Goal: Task Accomplishment & Management: Complete application form

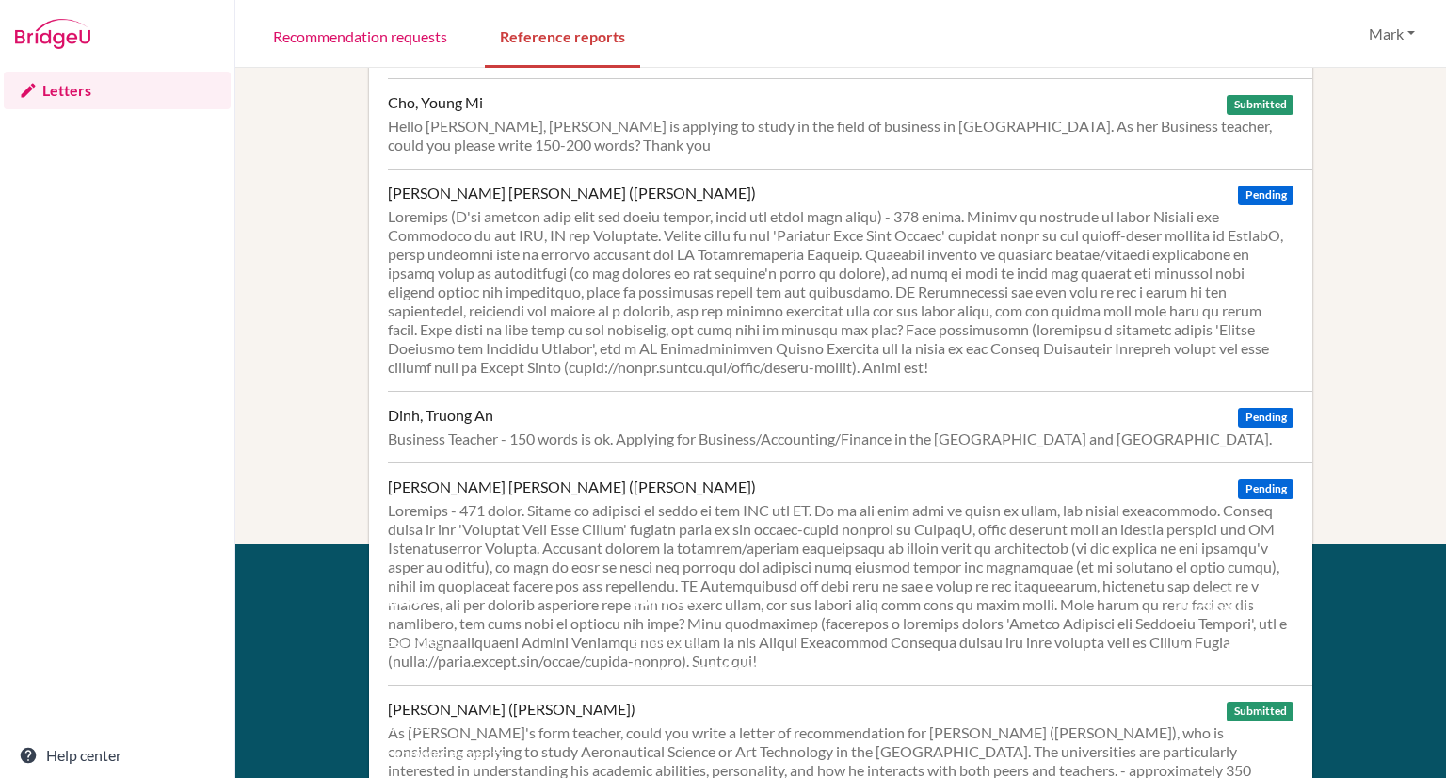
scroll to position [324, 0]
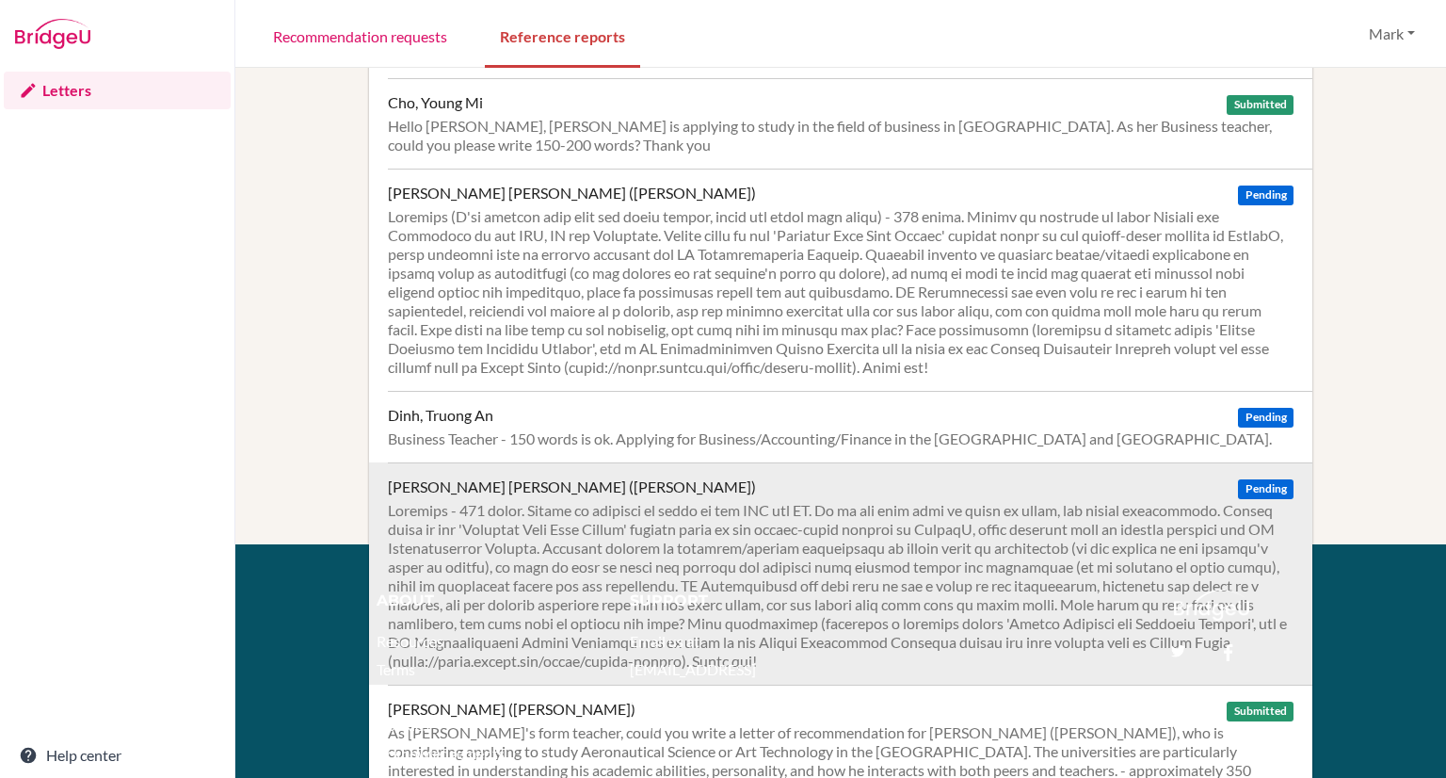
click at [603, 536] on div at bounding box center [841, 586] width 906 height 170
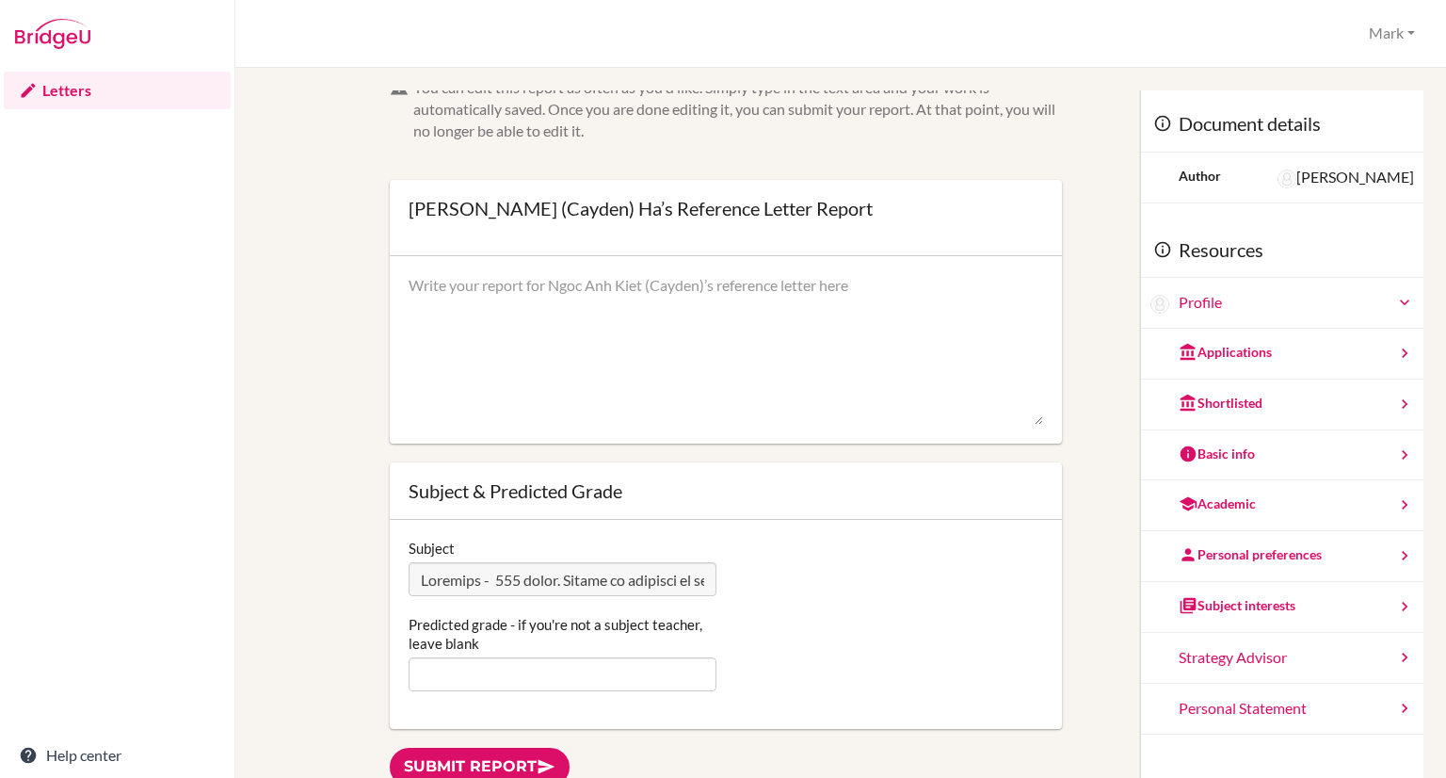
scroll to position [9, 0]
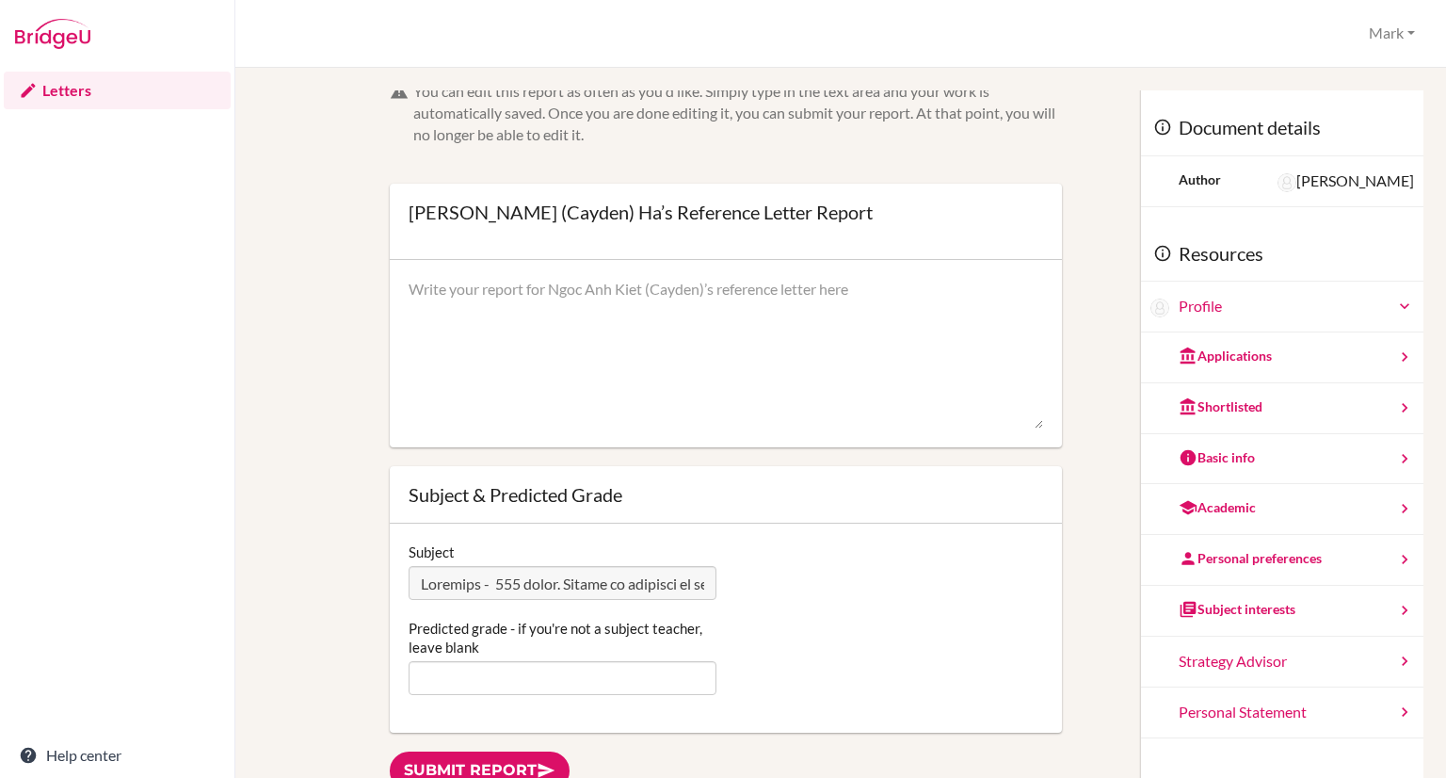
click at [438, 299] on textarea at bounding box center [726, 354] width 635 height 151
paste textarea "Cayden has become a much more accomplished writer over the last two years, and …"
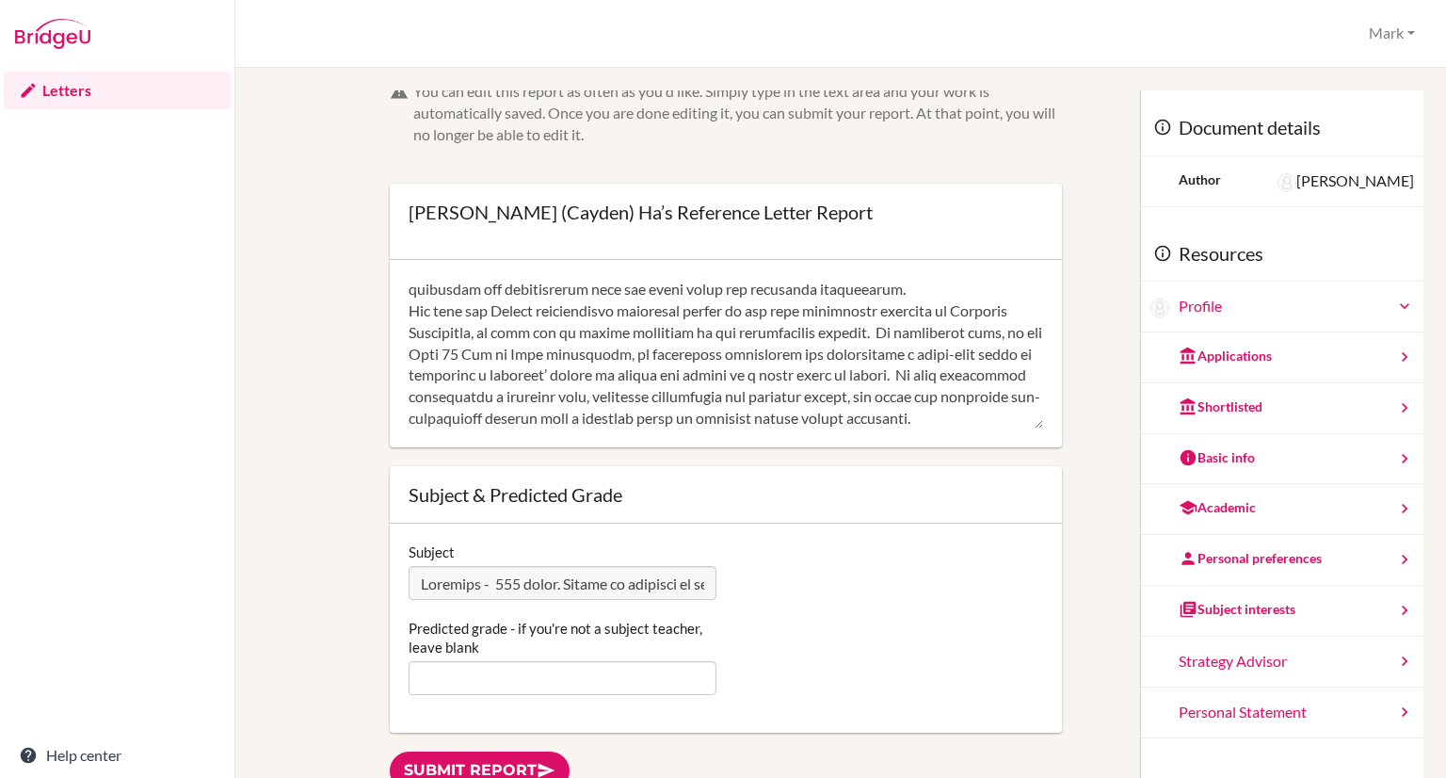
click at [438, 299] on textarea at bounding box center [726, 354] width 635 height 151
type textarea "Cayden has become a much more accomplished writer over the last two years, and …"
click at [444, 661] on input "Predicted grade - if you're not a subject teacher, leave blank" at bounding box center [563, 678] width 308 height 34
type input "6"
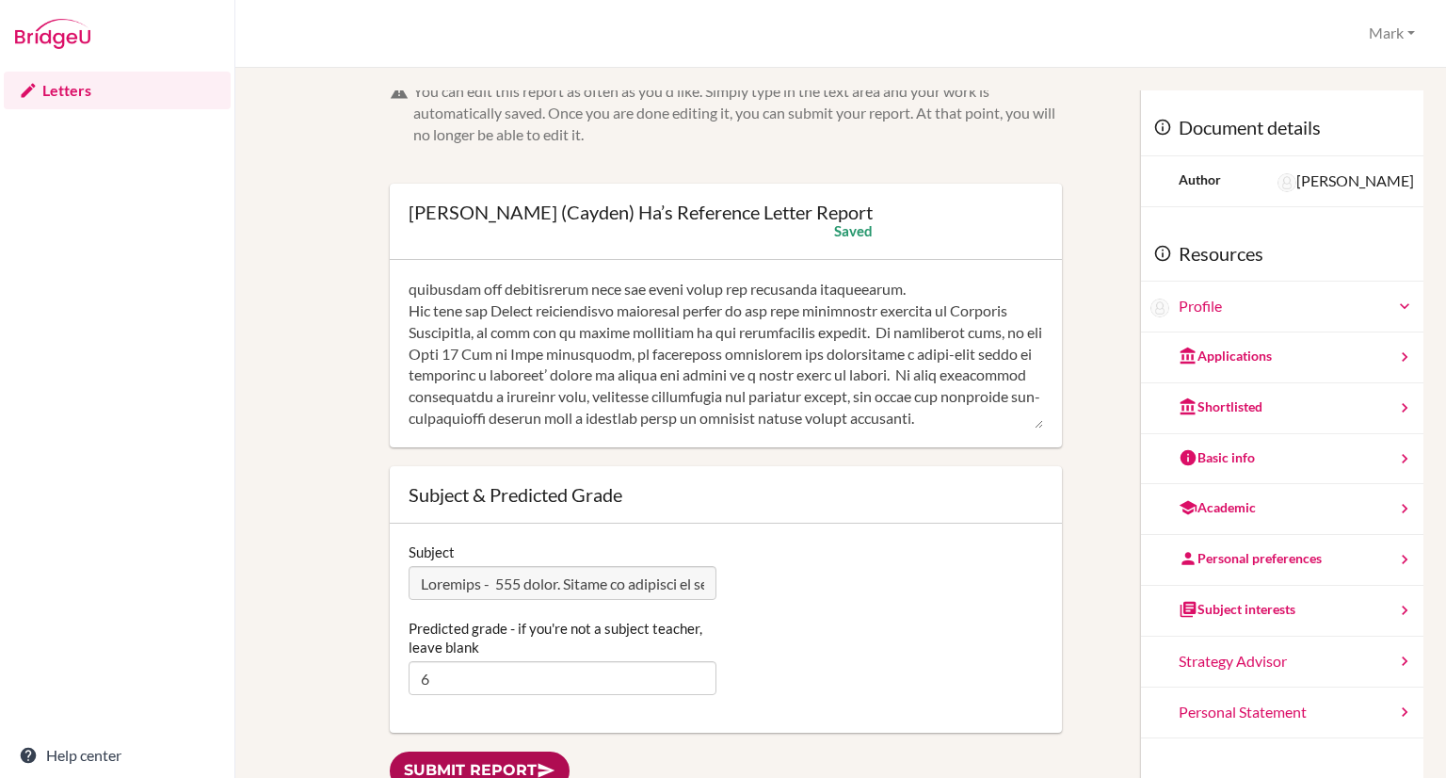
click at [481, 764] on link "Submit report" at bounding box center [480, 770] width 180 height 39
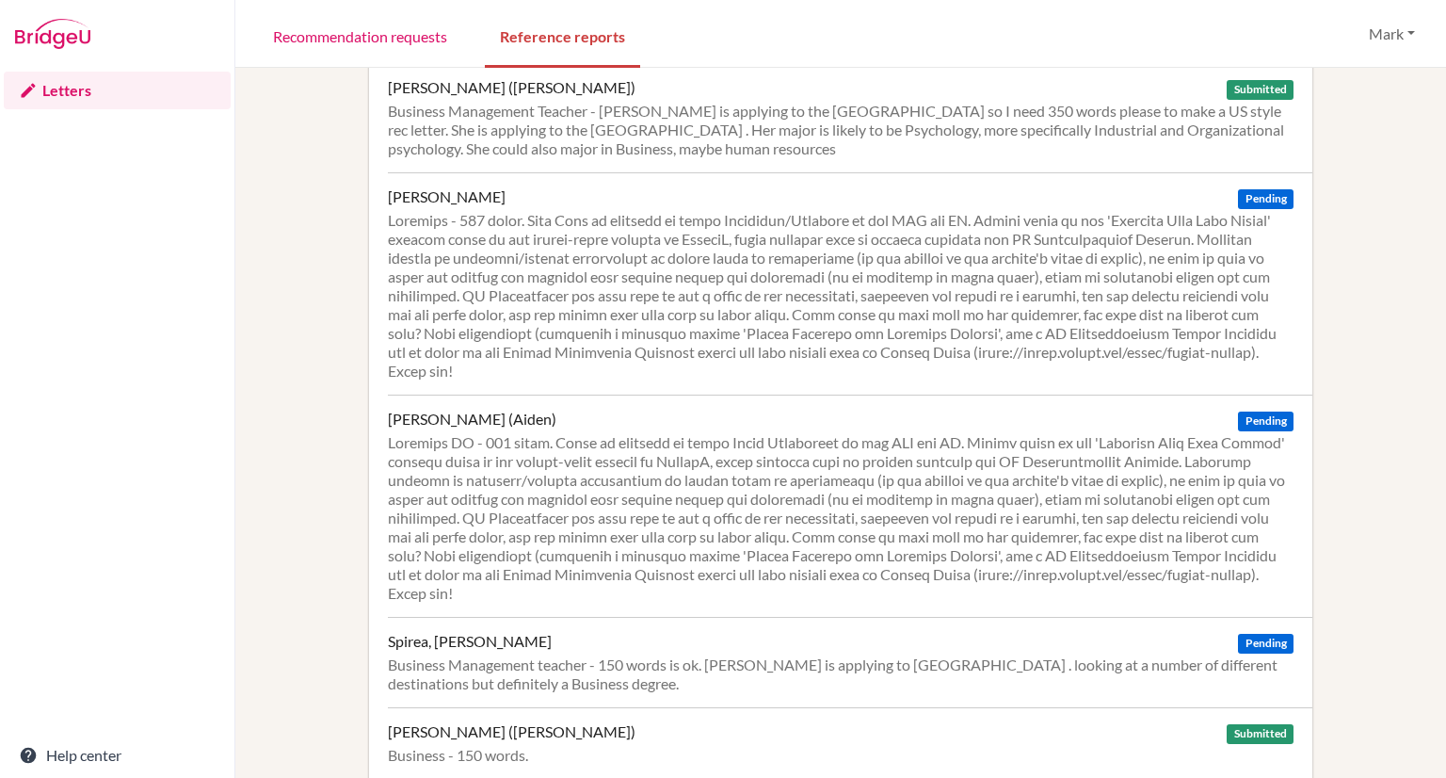
scroll to position [1253, 0]
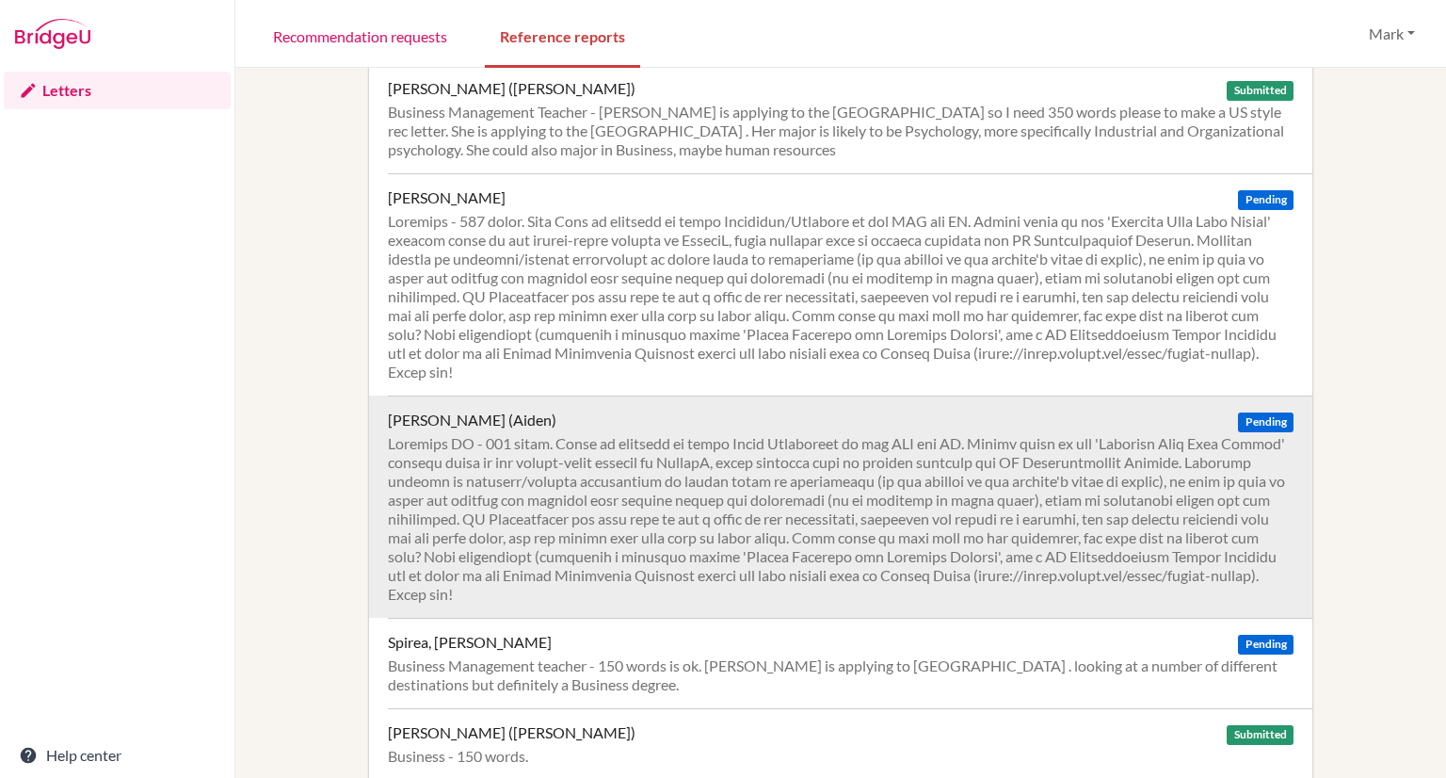
click at [614, 479] on div at bounding box center [841, 519] width 906 height 170
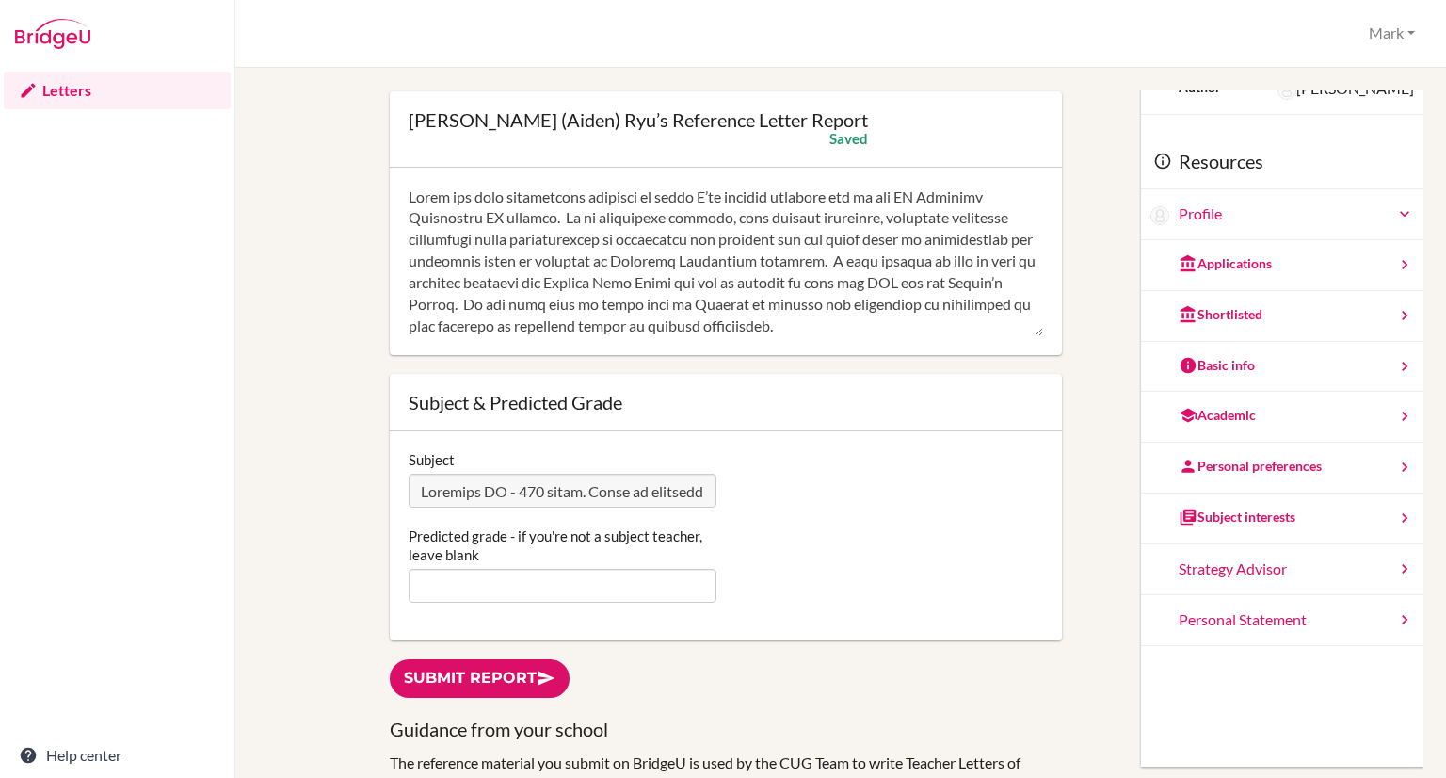
scroll to position [536, 0]
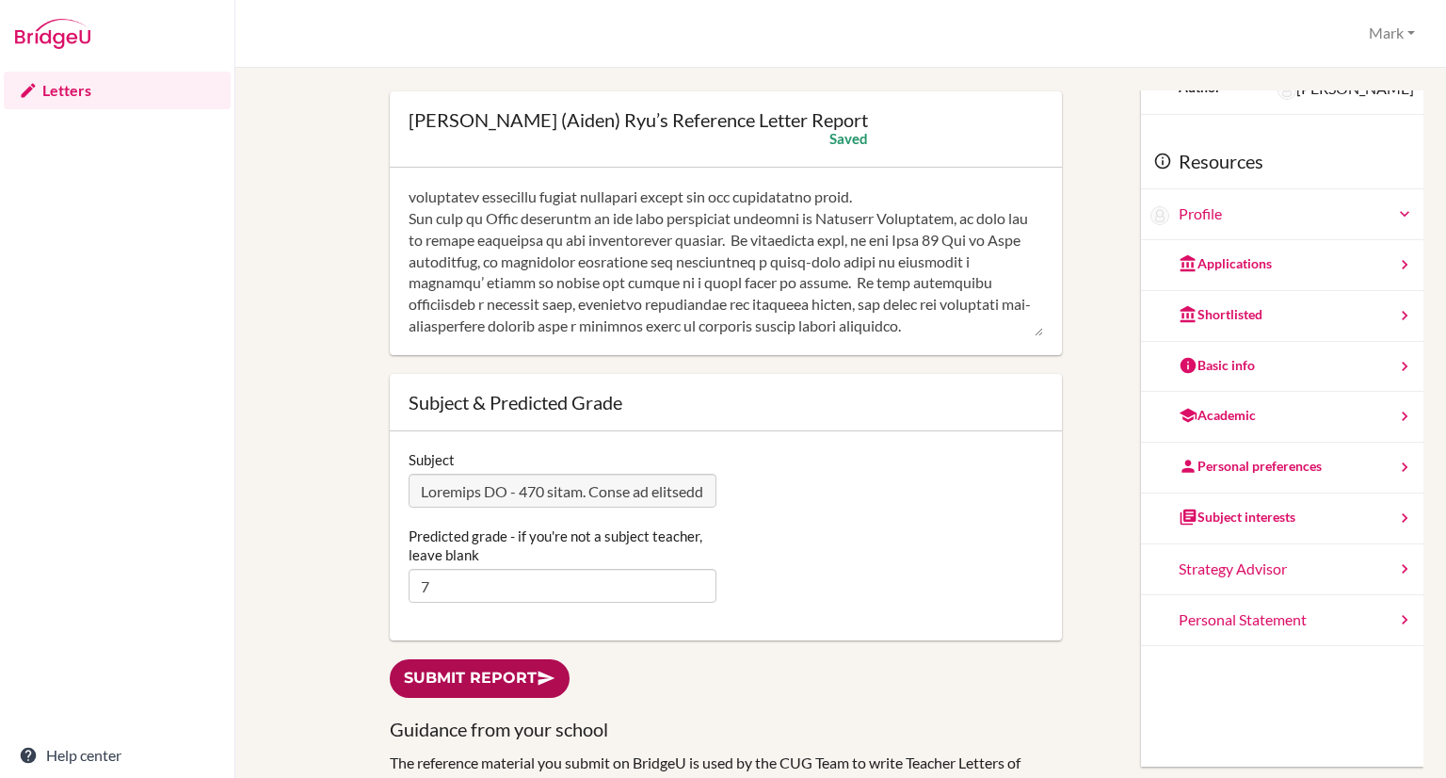
type input "7"
click at [463, 679] on link "Submit report" at bounding box center [480, 678] width 180 height 39
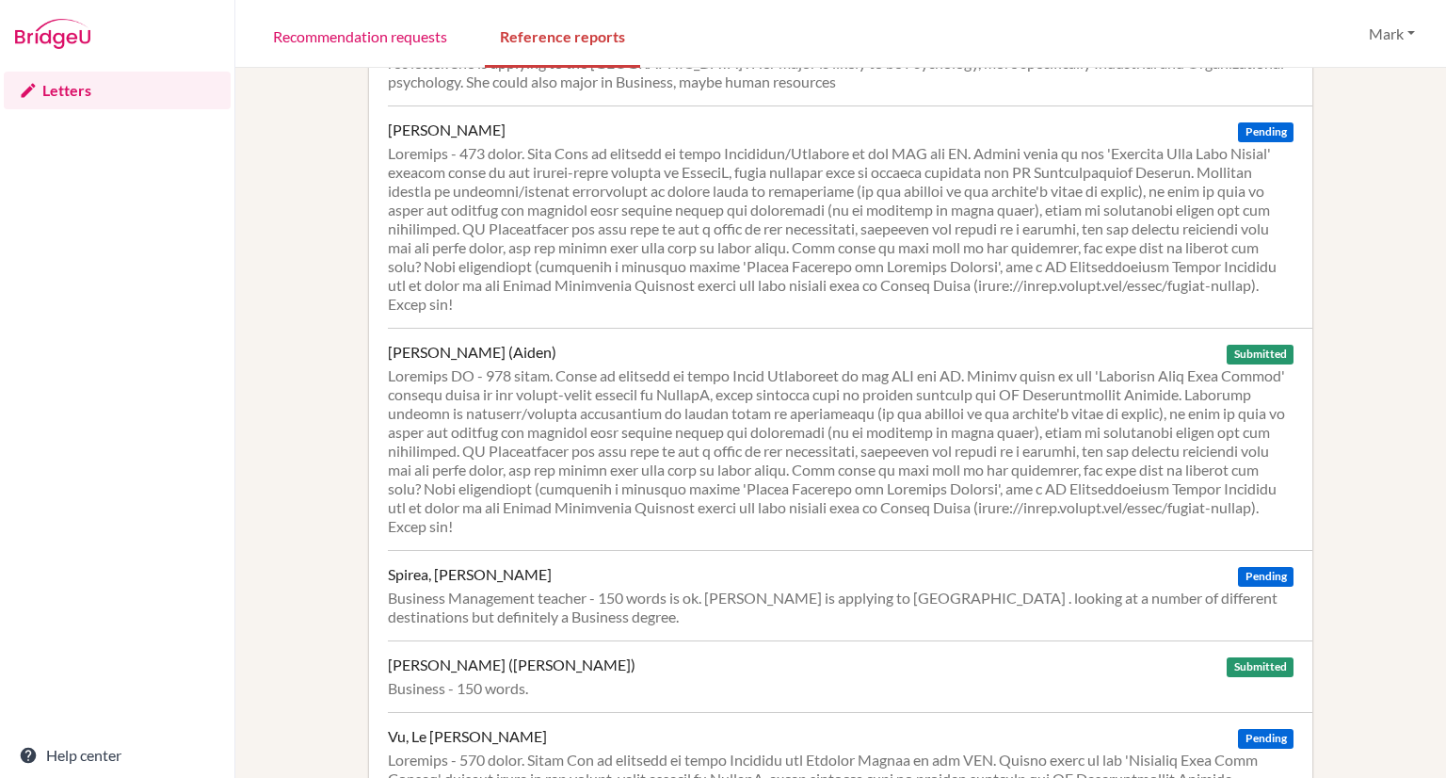
scroll to position [1446, 0]
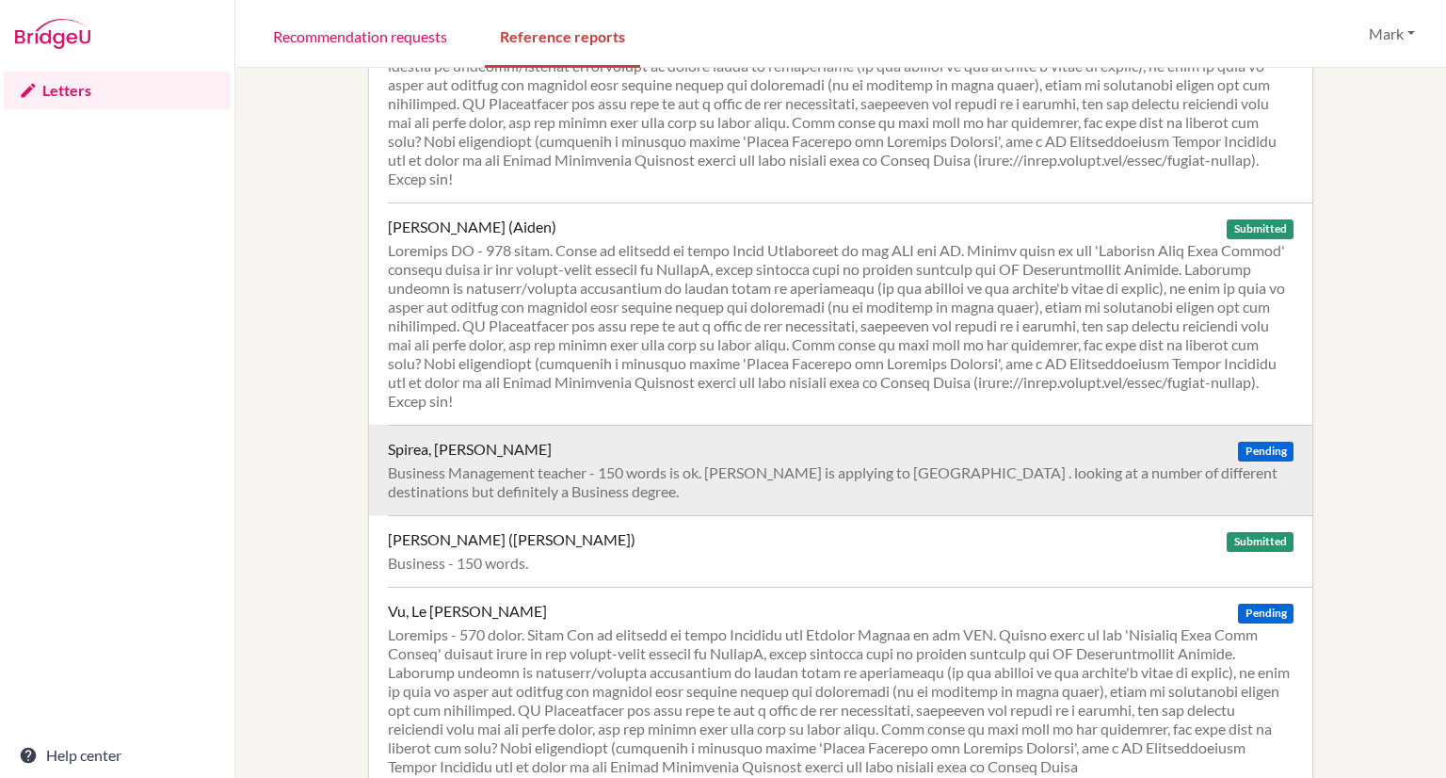
click at [539, 462] on div "Spirea, Mara Andreea Pending Business Management teacher - 150 words is ok. Mar…" at bounding box center [850, 470] width 925 height 90
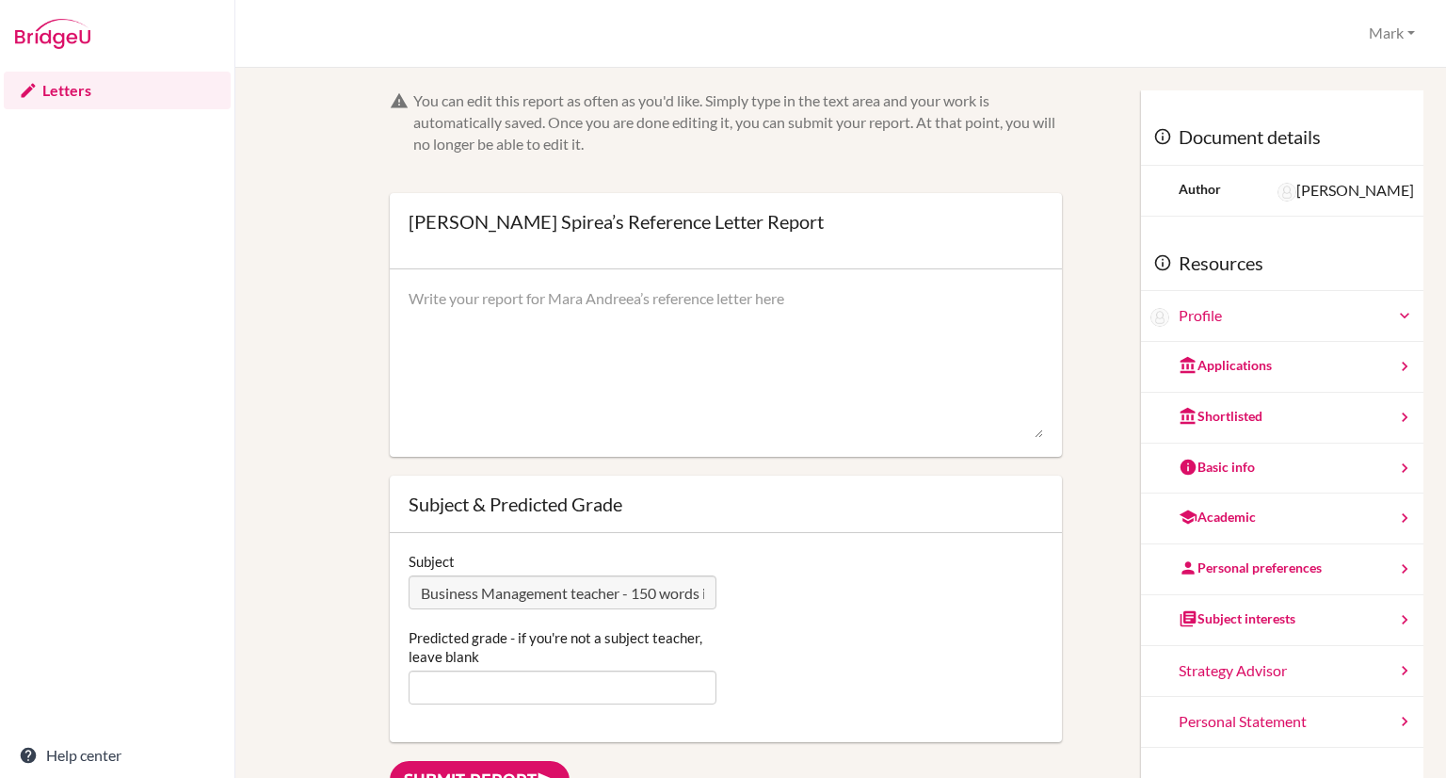
click at [460, 304] on textarea at bounding box center [726, 363] width 635 height 151
paste textarea "Mara has made significant progress in since I’ve started teaching her on the IB…"
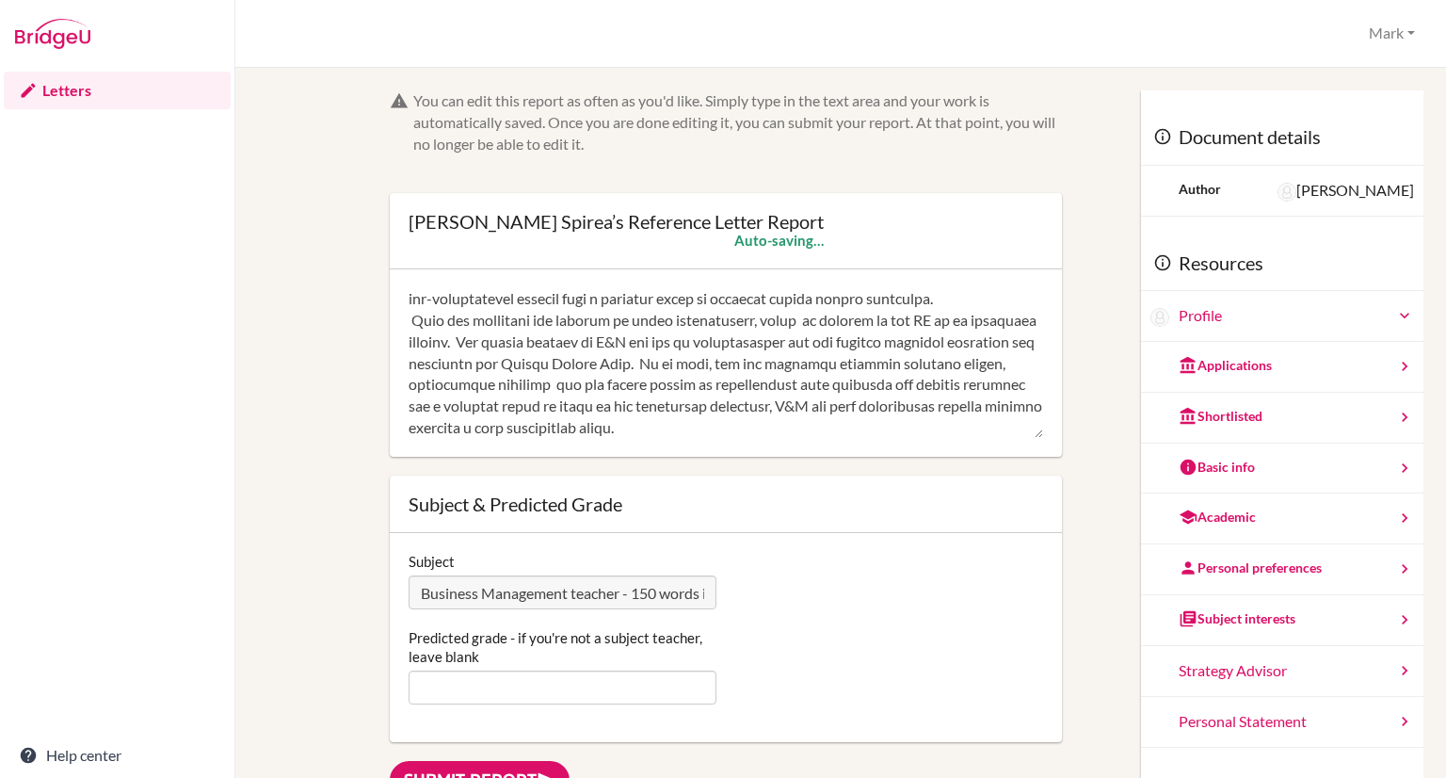
scroll to position [516, 0]
type textarea "Mara has made significant progress in since I’ve started teaching her on the IB…"
click at [490, 692] on input "Predicted grade - if you're not a subject teacher, leave blank" at bounding box center [563, 688] width 308 height 34
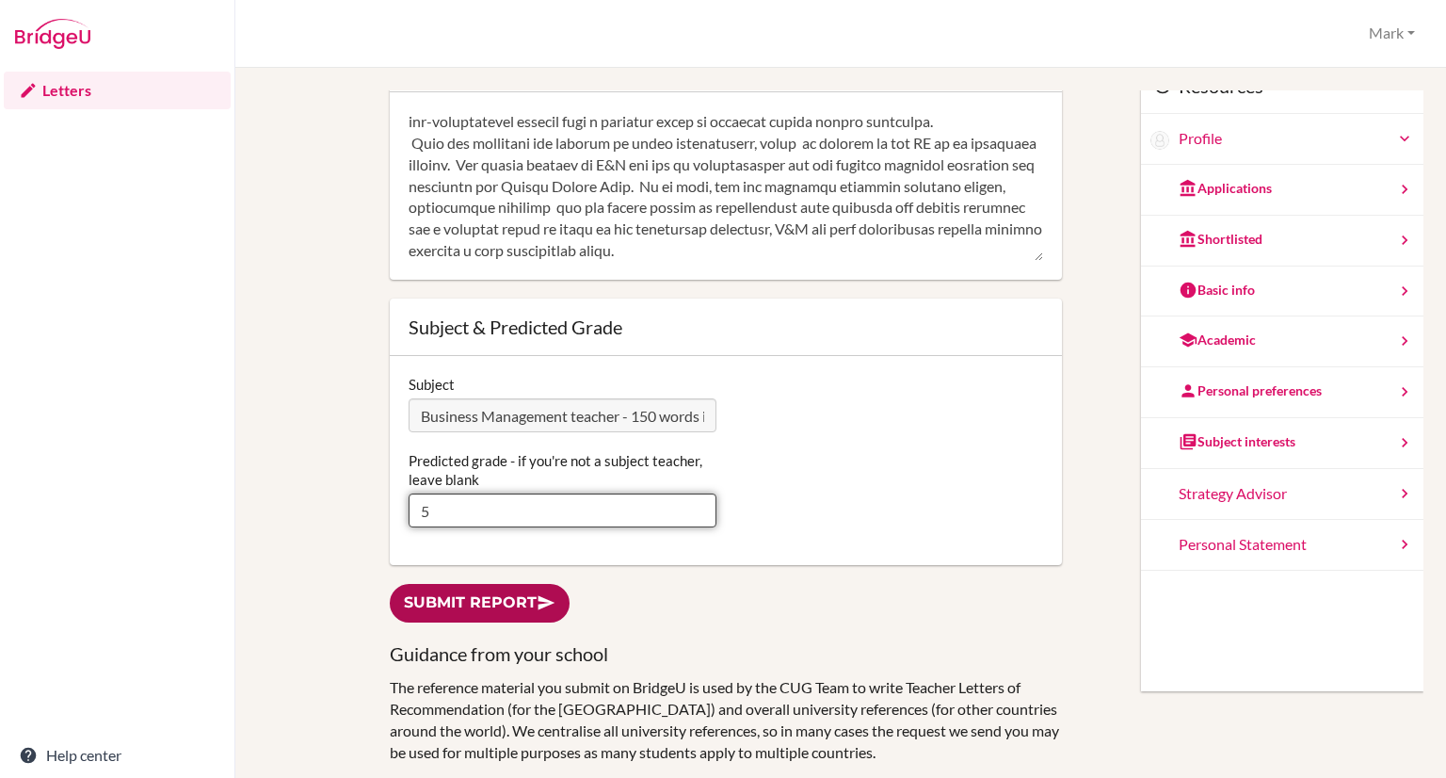
type input "5"
click at [465, 609] on link "Submit report" at bounding box center [480, 603] width 180 height 39
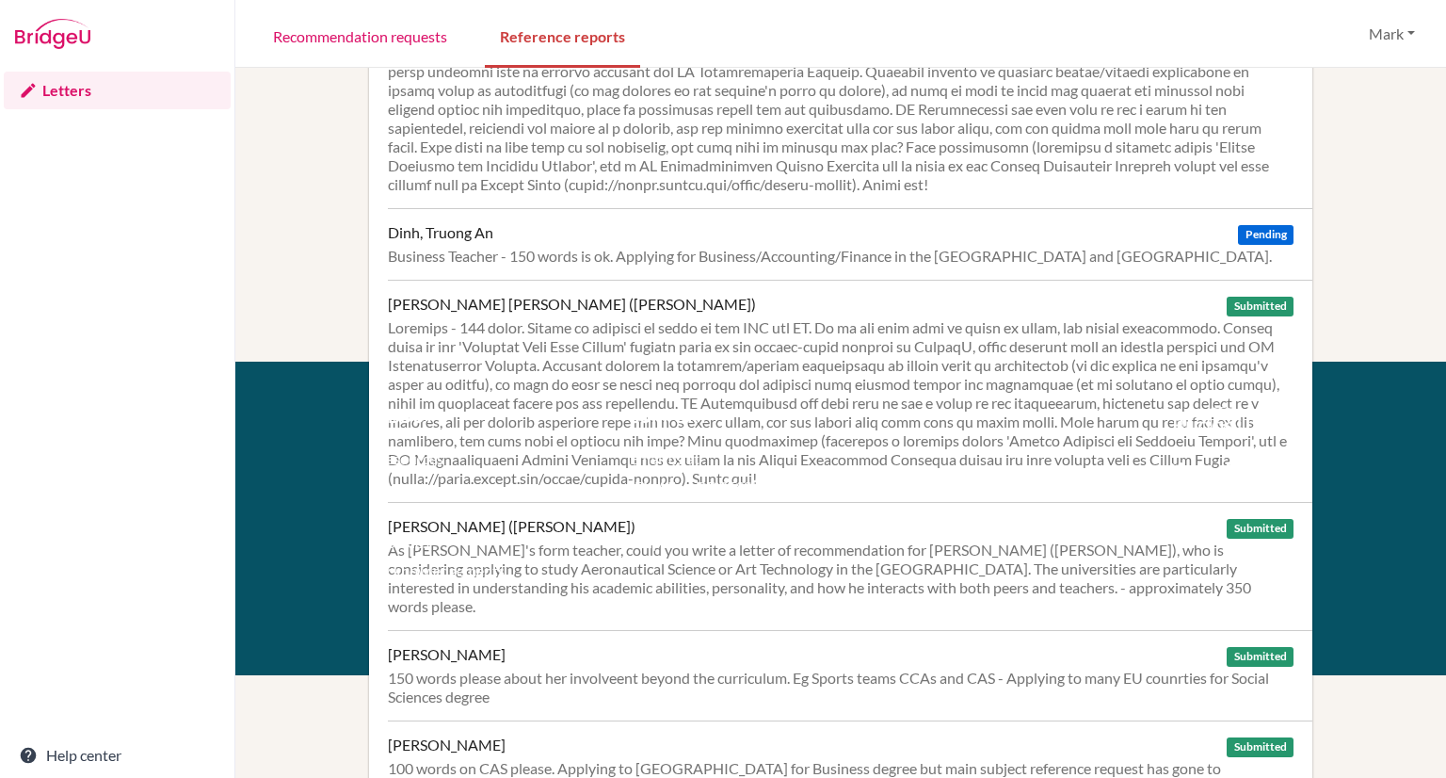
scroll to position [511, 0]
